Goal: Navigation & Orientation: Find specific page/section

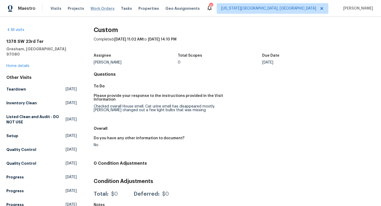
click at [102, 8] on span "Work Orders" at bounding box center [103, 8] width 24 height 5
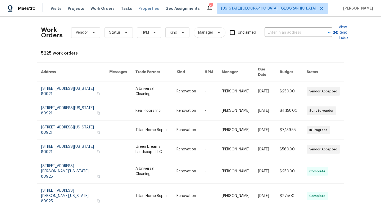
click at [138, 8] on span "Properties" at bounding box center [148, 8] width 21 height 5
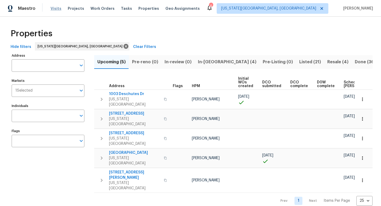
click at [52, 8] on span "Visits" at bounding box center [56, 8] width 11 height 5
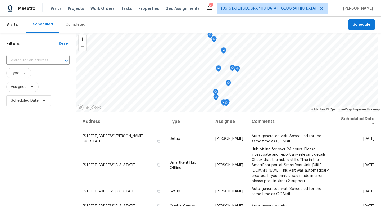
click at [76, 23] on div "Completed" at bounding box center [76, 24] width 20 height 5
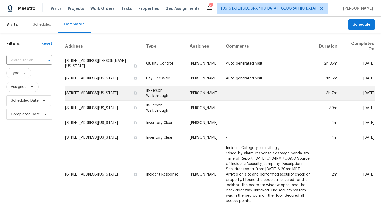
click at [82, 91] on td "[STREET_ADDRESS][US_STATE]" at bounding box center [103, 93] width 77 height 15
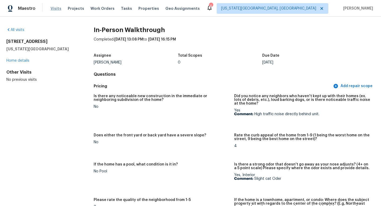
click at [53, 10] on span "Visits" at bounding box center [56, 8] width 11 height 5
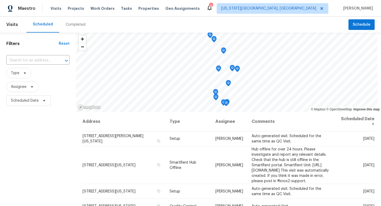
click at [69, 25] on div "Completed" at bounding box center [76, 24] width 20 height 5
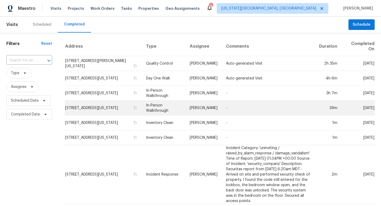
click at [88, 106] on td "[STREET_ADDRESS][US_STATE]" at bounding box center [103, 108] width 77 height 15
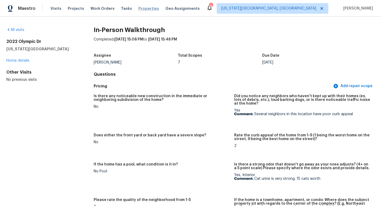
click at [145, 8] on span "Properties" at bounding box center [148, 8] width 21 height 5
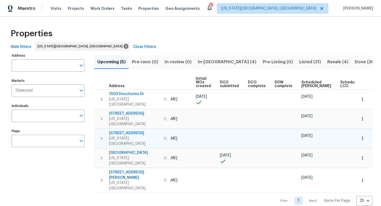
scroll to position [0, 58]
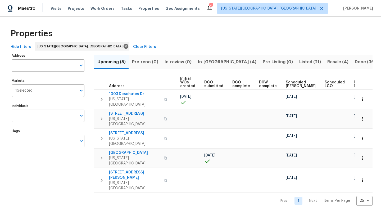
click at [354, 82] on span "Ready Date" at bounding box center [360, 83] width 12 height 7
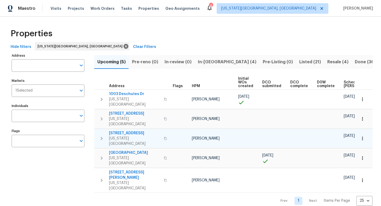
scroll to position [0, 64]
